Goal: Task Accomplishment & Management: Manage account settings

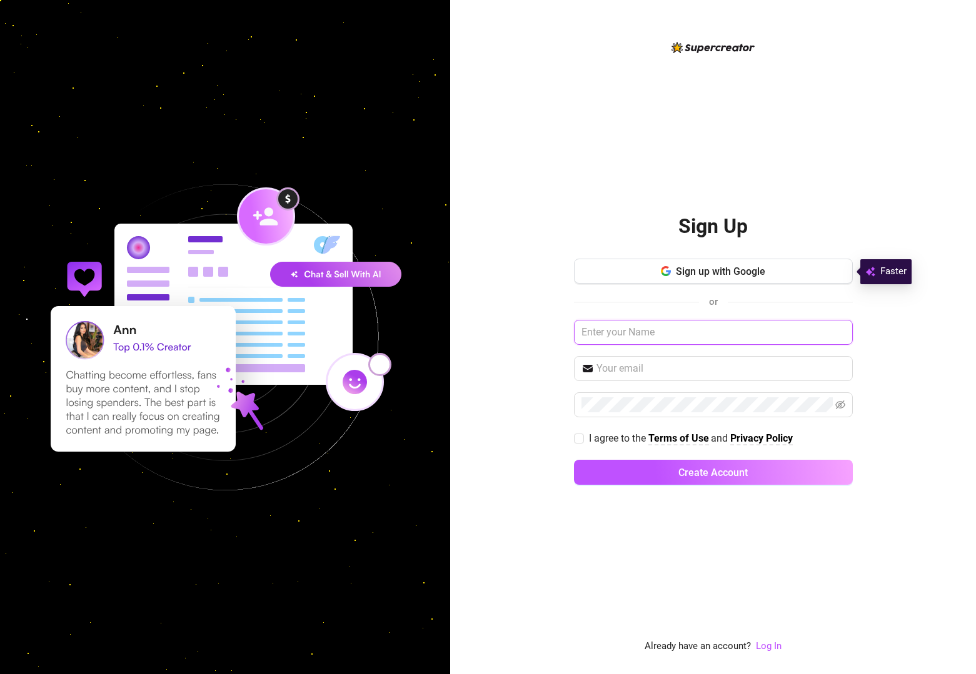
click at [696, 329] on input "text" at bounding box center [713, 332] width 279 height 25
click at [0, 674] on com-1password-button at bounding box center [0, 674] width 0 height 0
click at [907, 413] on div "Sign Up Sign up with Google or I agree to the Terms of Use and Privacy Policy C…" at bounding box center [713, 337] width 526 height 674
click at [771, 646] on link "Log In" at bounding box center [769, 646] width 26 height 11
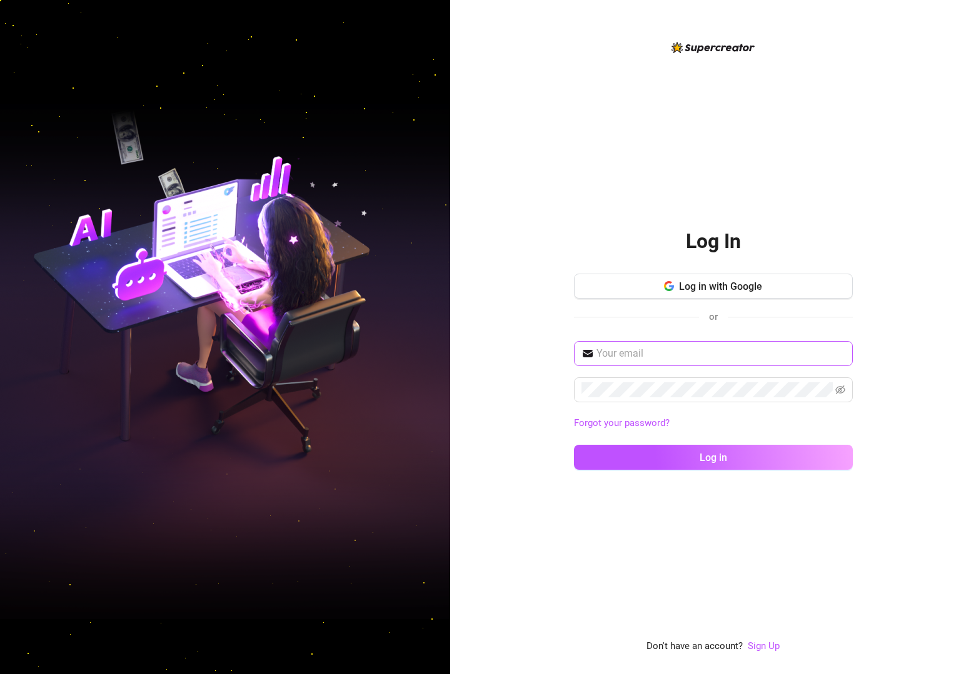
click at [730, 361] on span at bounding box center [713, 353] width 279 height 25
click at [736, 351] on input "text" at bounding box center [720, 353] width 249 height 15
type input "[EMAIL_ADDRESS][DOMAIN_NAME]"
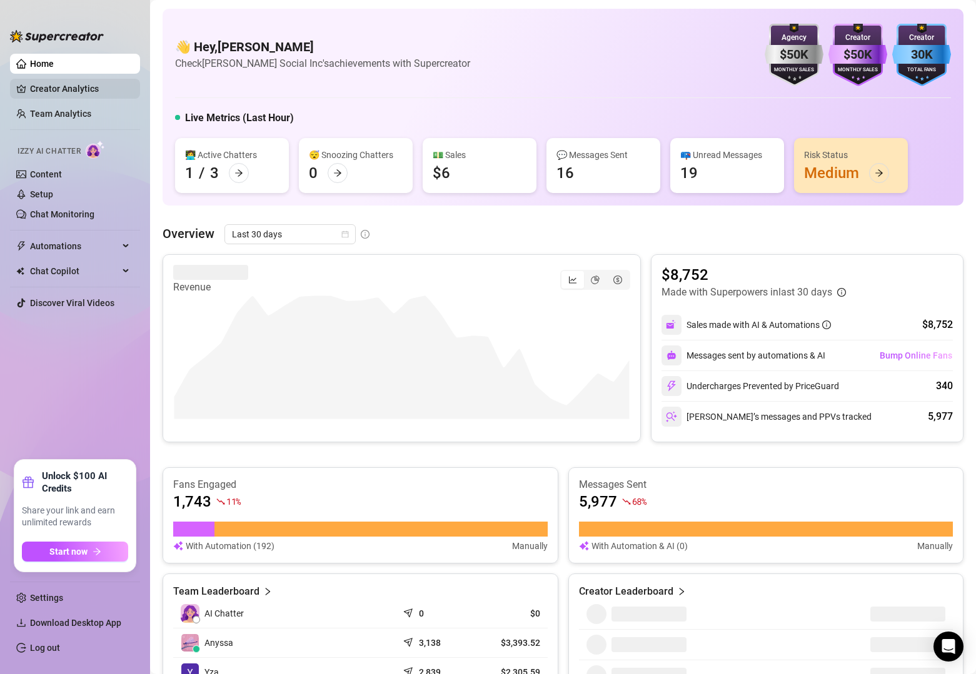
click at [78, 92] on link "Creator Analytics" at bounding box center [80, 89] width 100 height 20
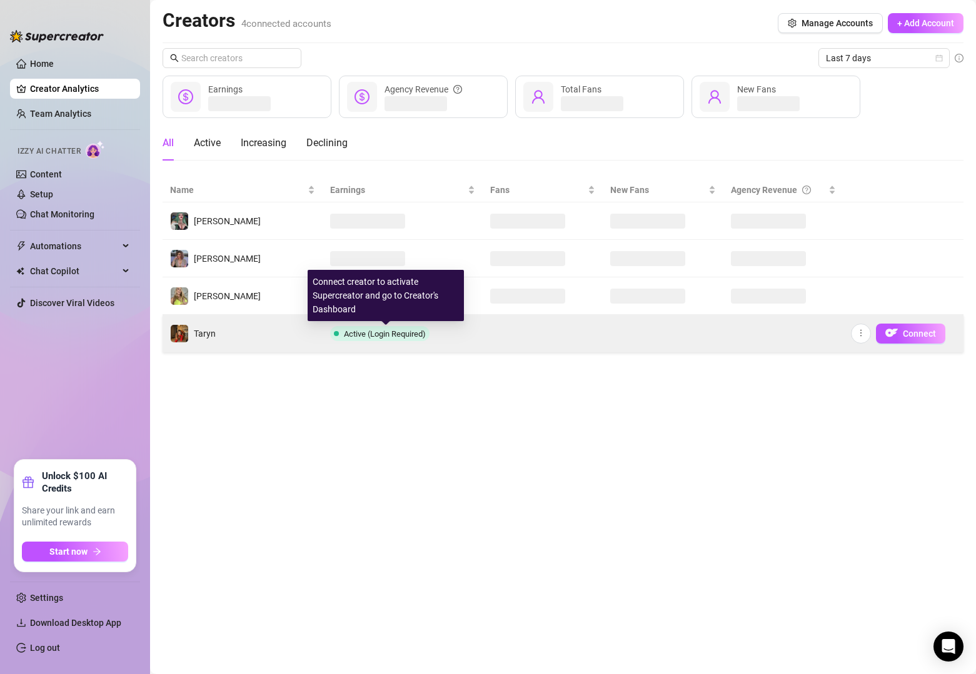
click at [361, 332] on span "Active (Login Required)" at bounding box center [385, 333] width 82 height 9
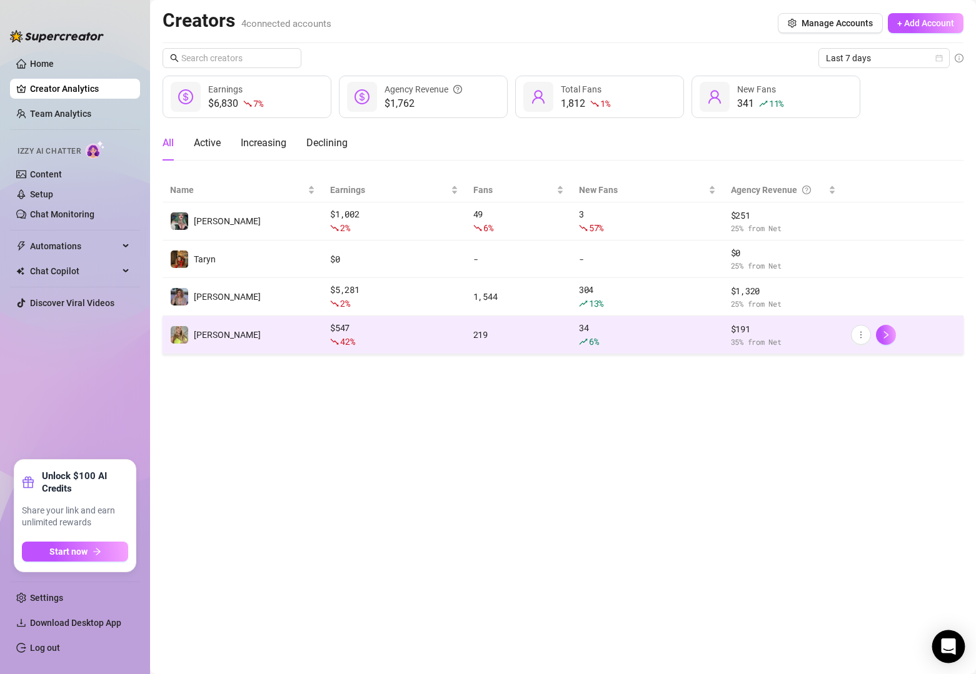
click at [946, 642] on icon "Open Intercom Messenger" at bounding box center [948, 647] width 14 height 16
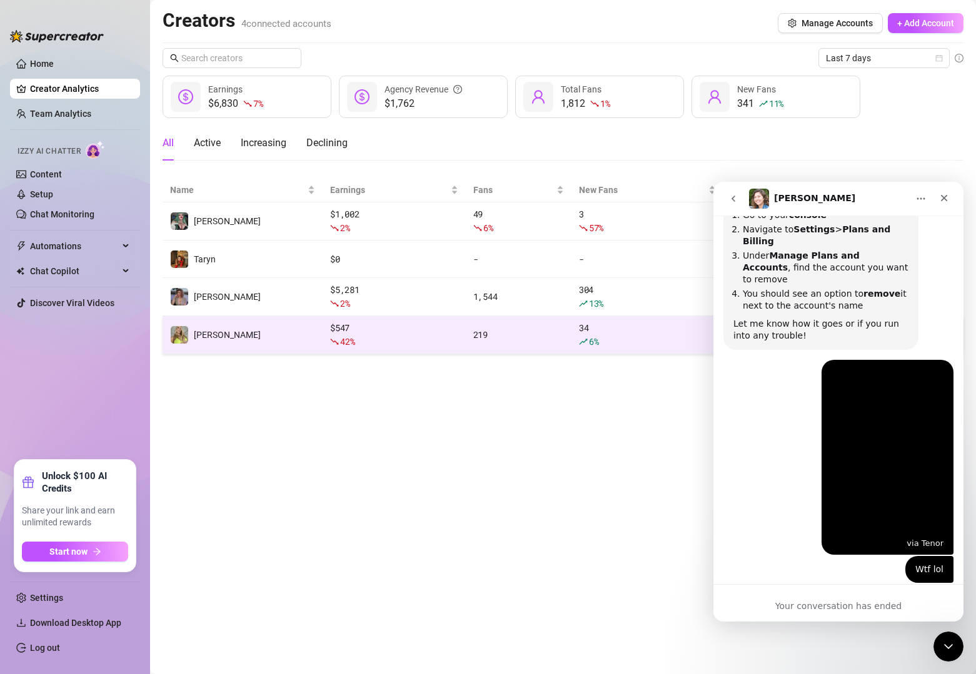
click at [851, 606] on div "Your conversation has ended" at bounding box center [838, 606] width 250 height 13
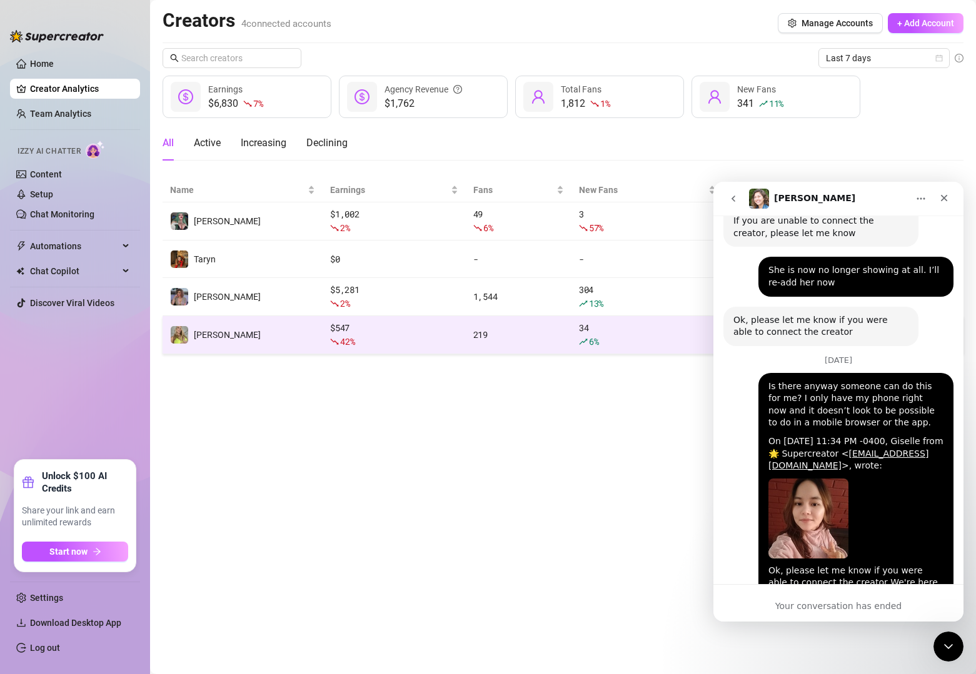
scroll to position [2387, 0]
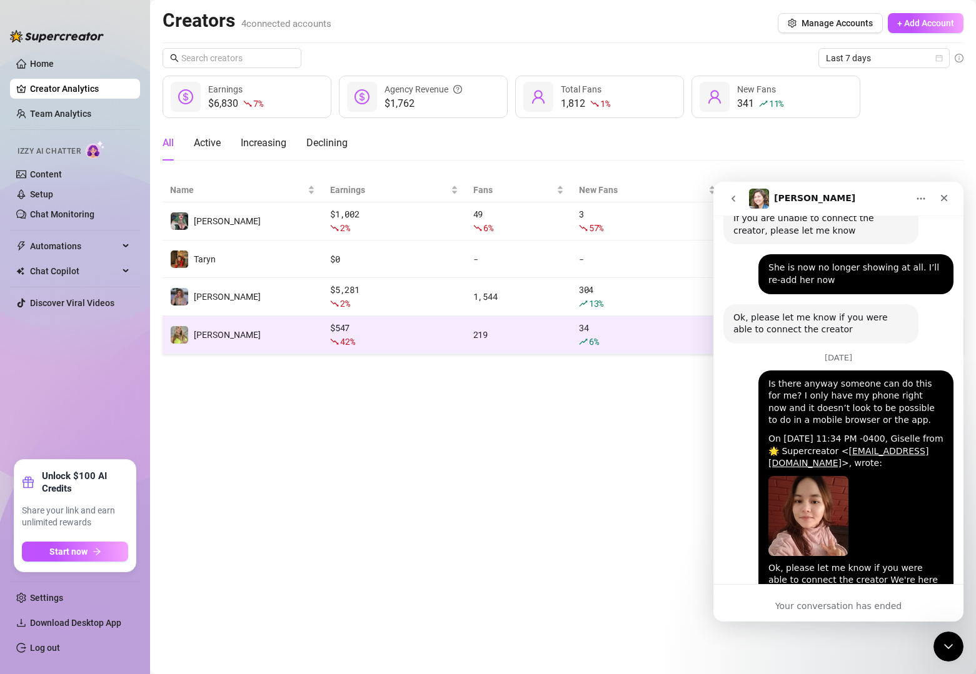
click at [851, 606] on div "Your conversation has ended" at bounding box center [838, 606] width 250 height 13
